Goal: Check status: Check status

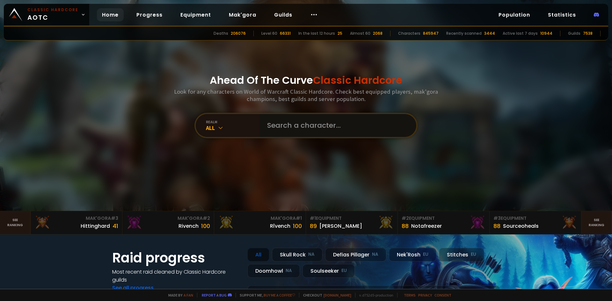
click at [277, 115] on input "text" at bounding box center [335, 125] width 145 height 23
type input "qazdruid"
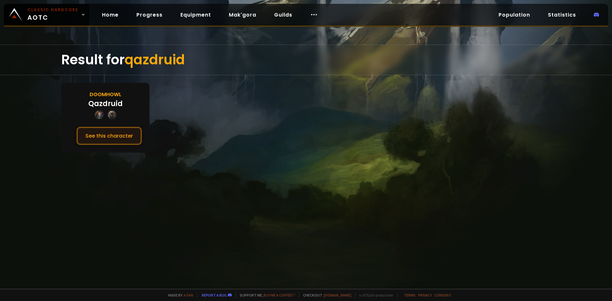
click at [120, 139] on button "See this character" at bounding box center [108, 136] width 65 height 18
